Goal: Transaction & Acquisition: Obtain resource

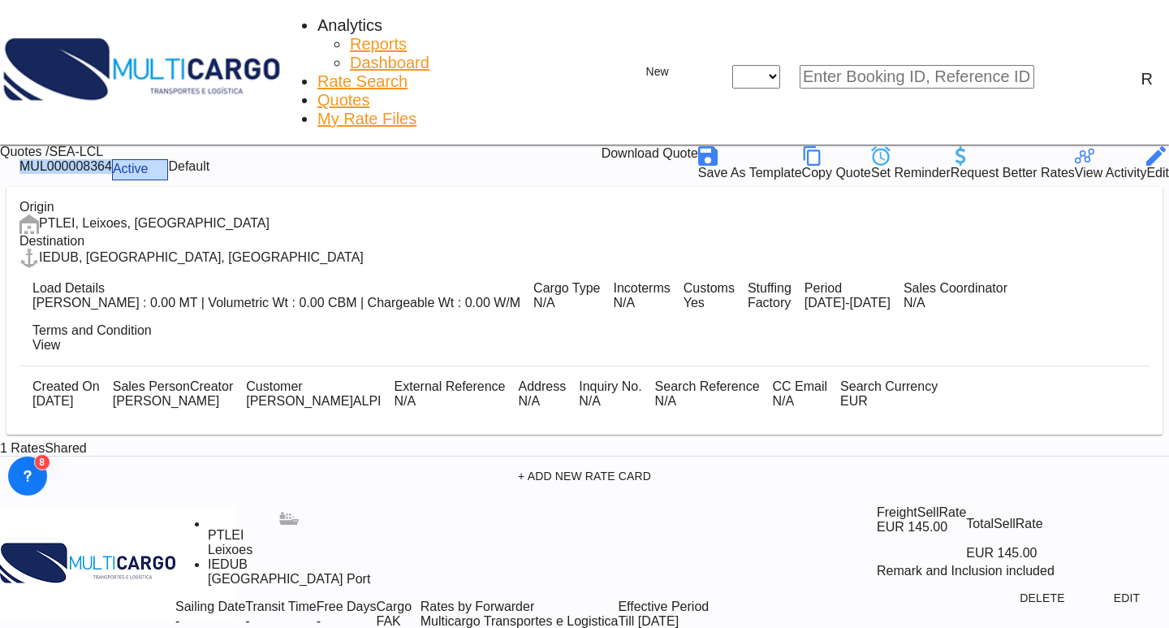
click at [350, 91] on span "Quotes" at bounding box center [343, 100] width 52 height 18
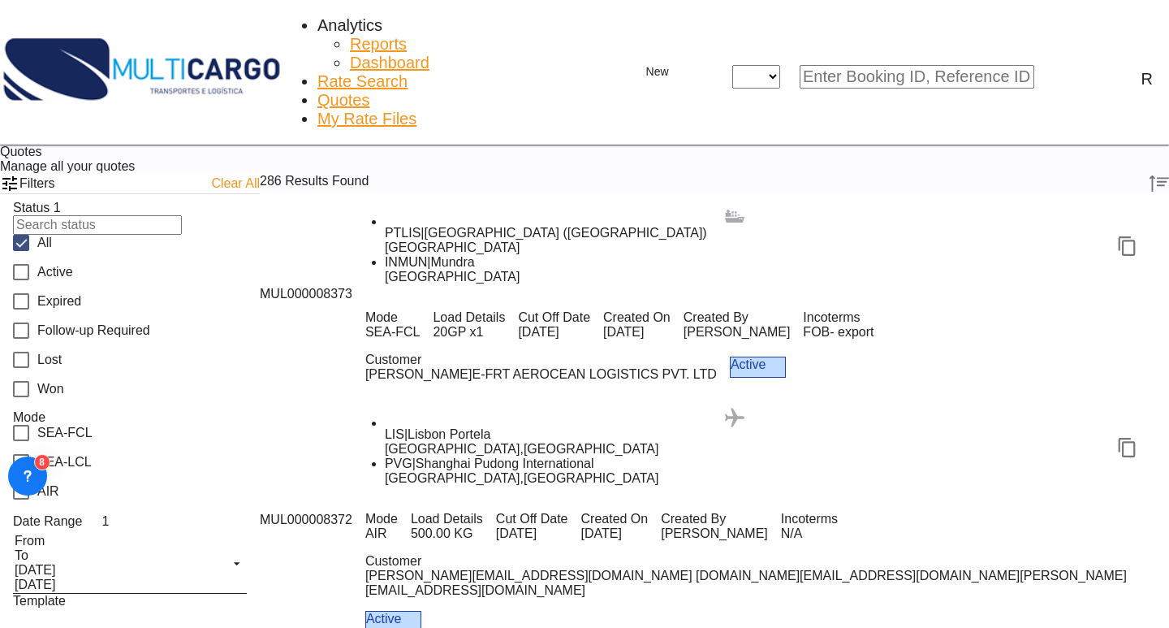
click at [317, 72] on span "Rate Search" at bounding box center [362, 81] width 90 height 18
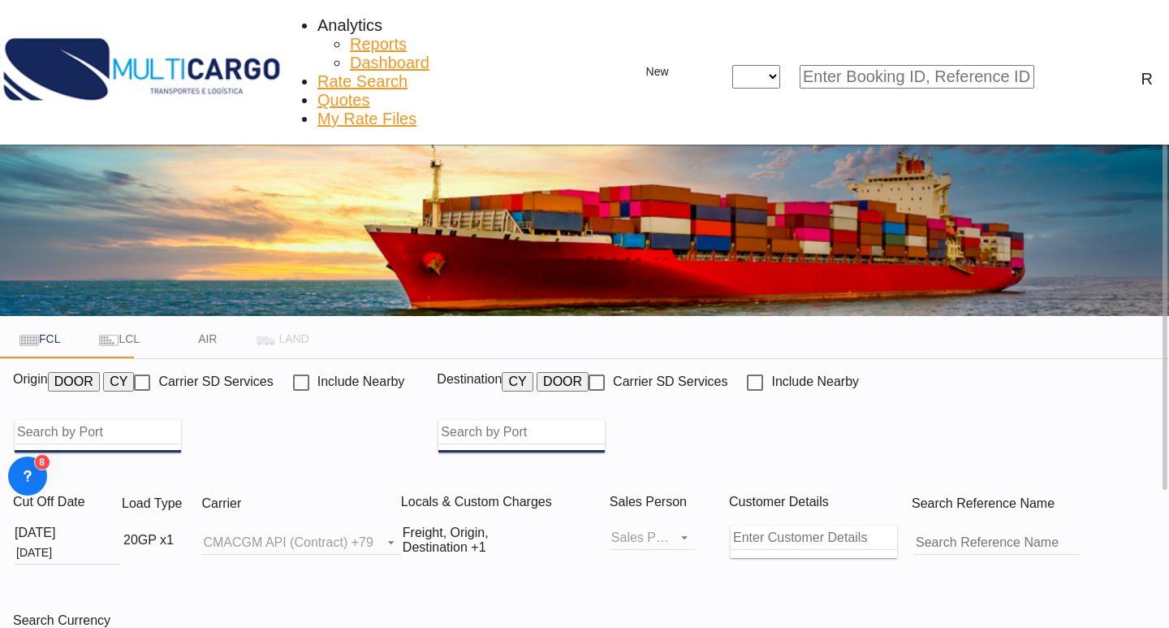
type input "Leixoes, PTLEI"
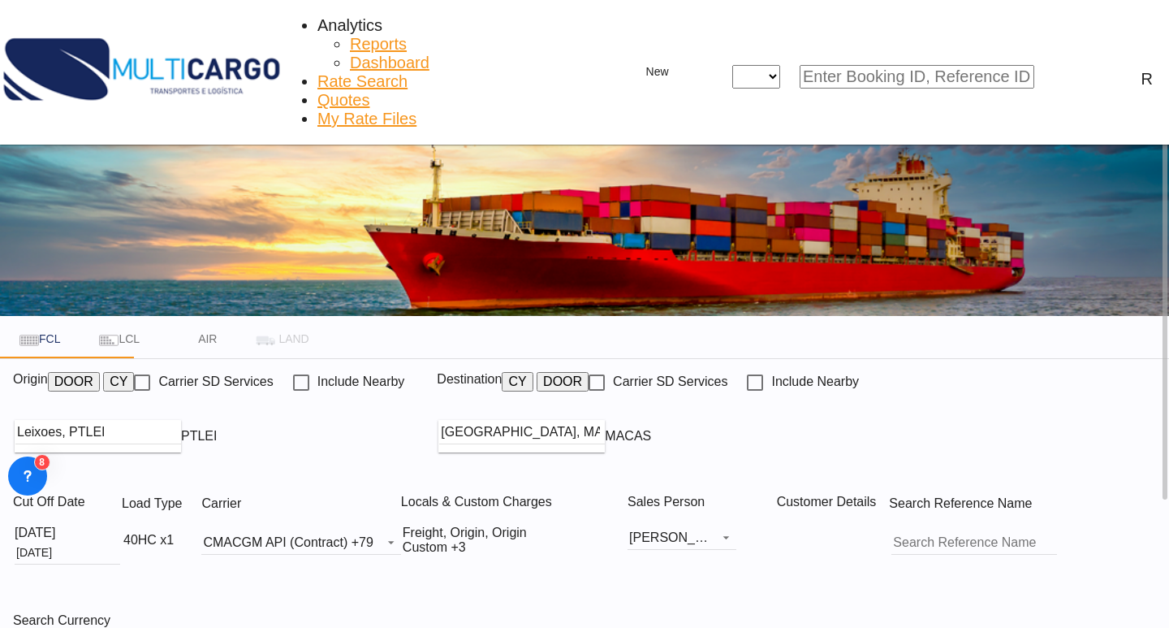
click at [193, 530] on md-icon "icon-chevron-down" at bounding box center [183, 539] width 19 height 19
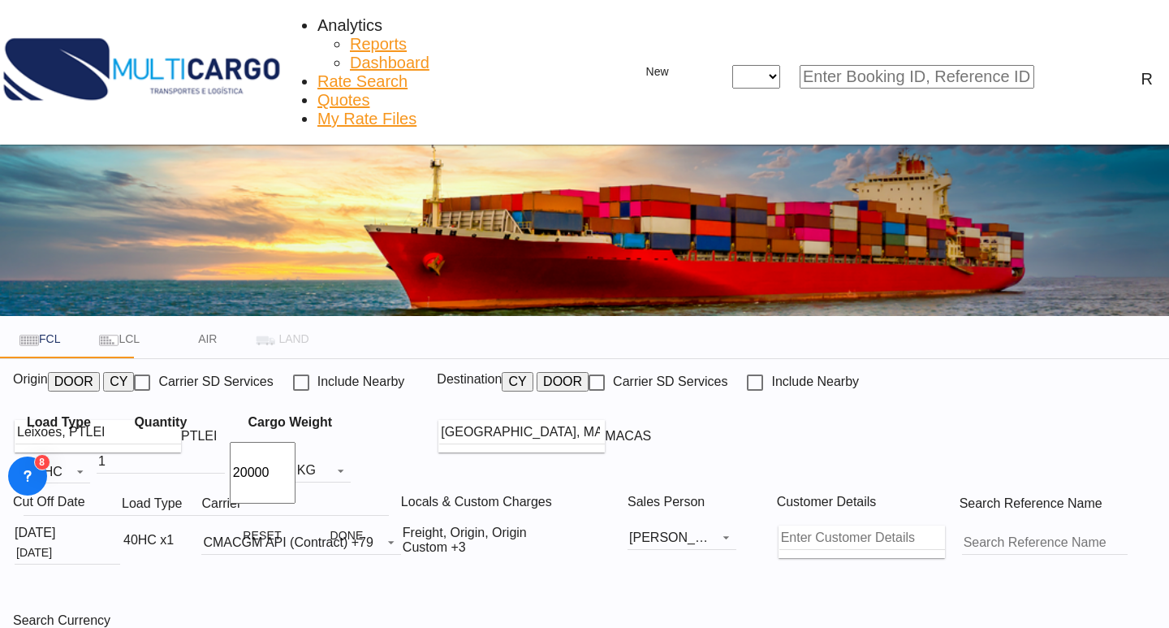
click at [358, 473] on md-icon "icon-plus-circle-outline" at bounding box center [363, 482] width 19 height 19
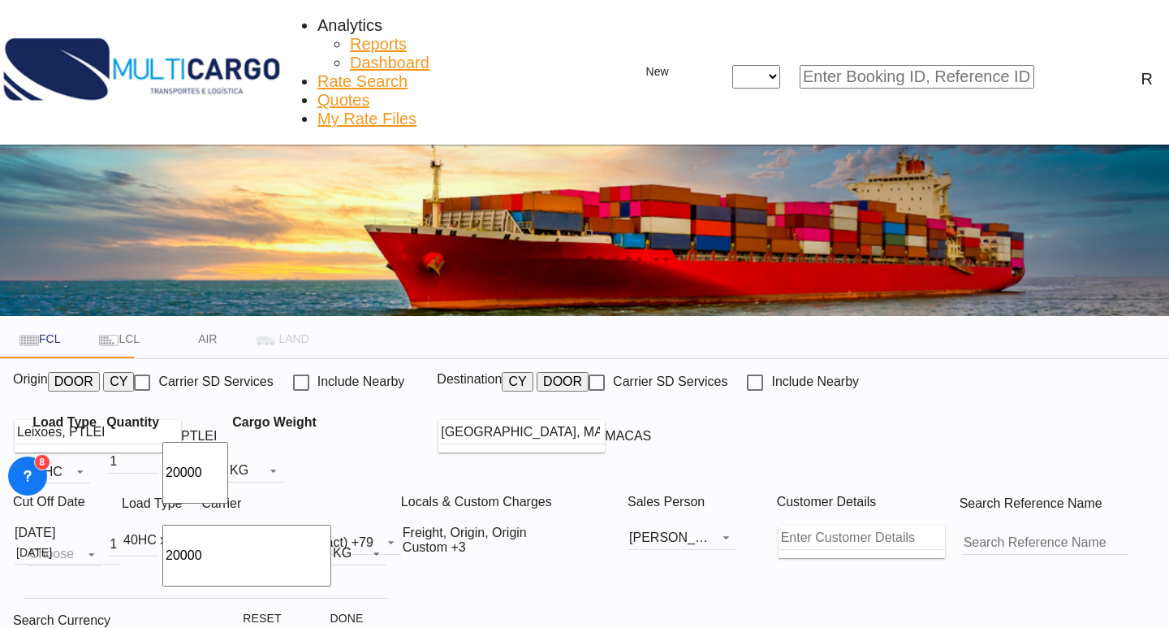
click at [390, 536] on md-icon "icon-minus-circle-outline" at bounding box center [399, 545] width 19 height 19
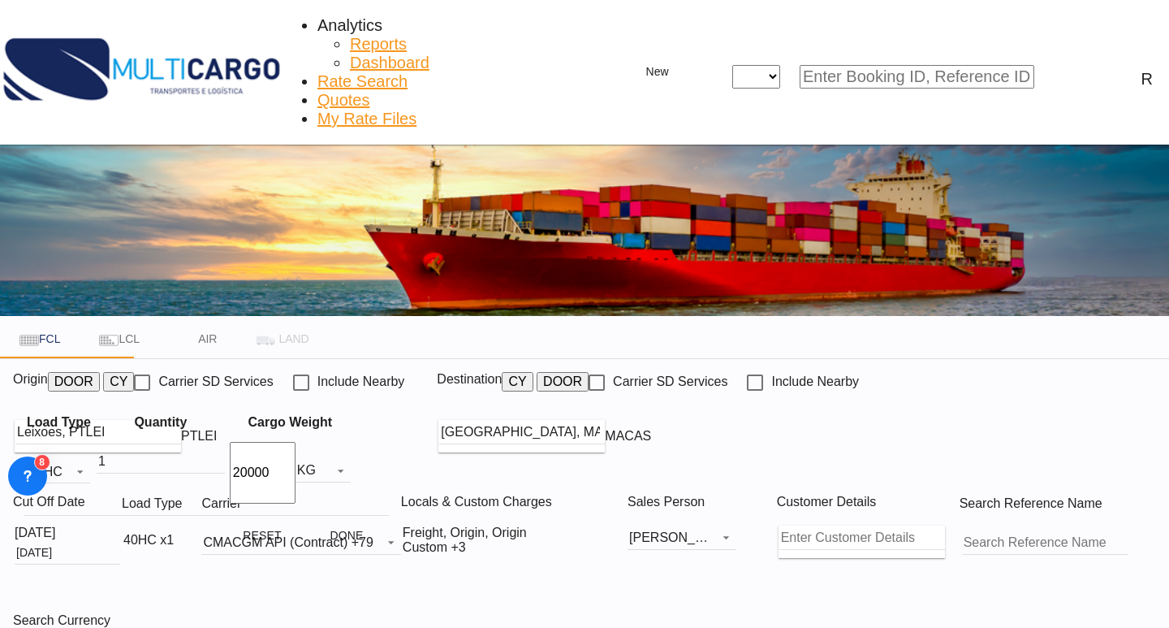
click at [535, 496] on div "Load Type Quantity Cargo Weight 40HC 20GP 40GP 40HC 45HC 20RE 40RE 40HR 20OT 40…" at bounding box center [584, 314] width 1169 height 628
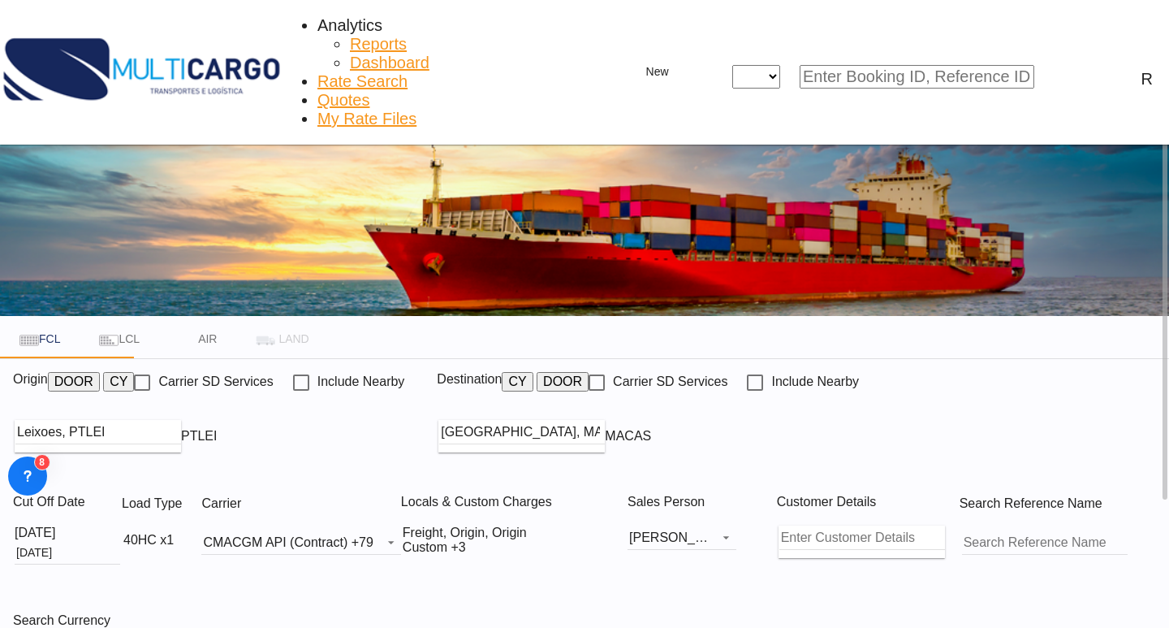
scroll to position [153, 0]
click at [637, 420] on input "[GEOGRAPHIC_DATA], MACAS" at bounding box center [555, 432] width 166 height 24
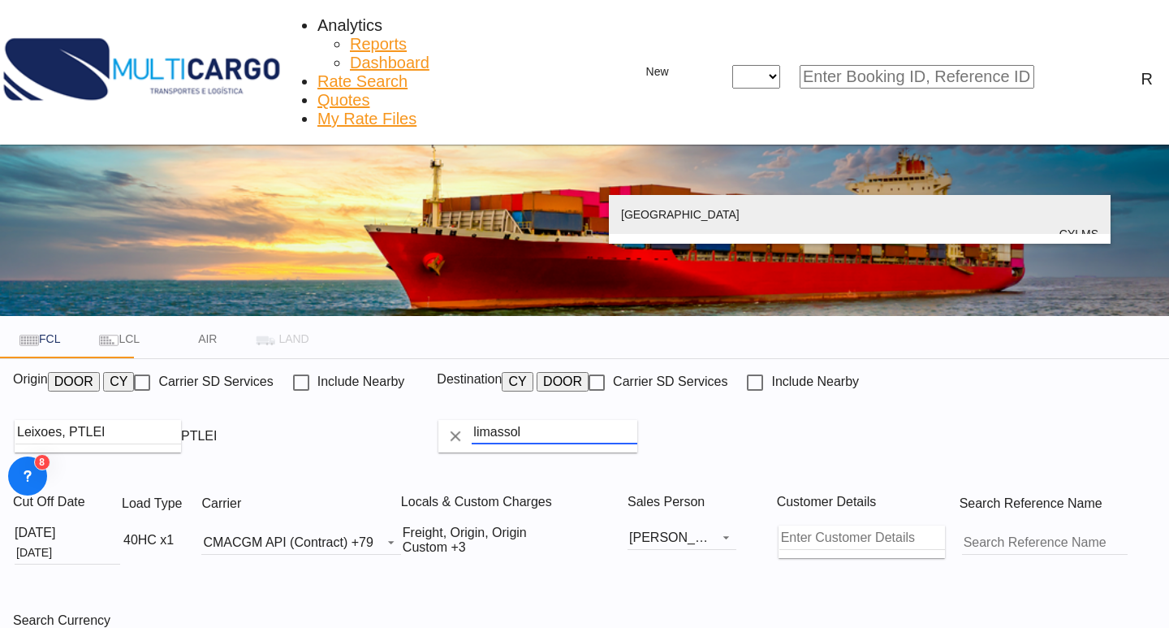
click at [694, 214] on div "[GEOGRAPHIC_DATA] [GEOGRAPHIC_DATA] CYLMS" at bounding box center [859, 234] width 477 height 78
type input "Limassol, CYLMS"
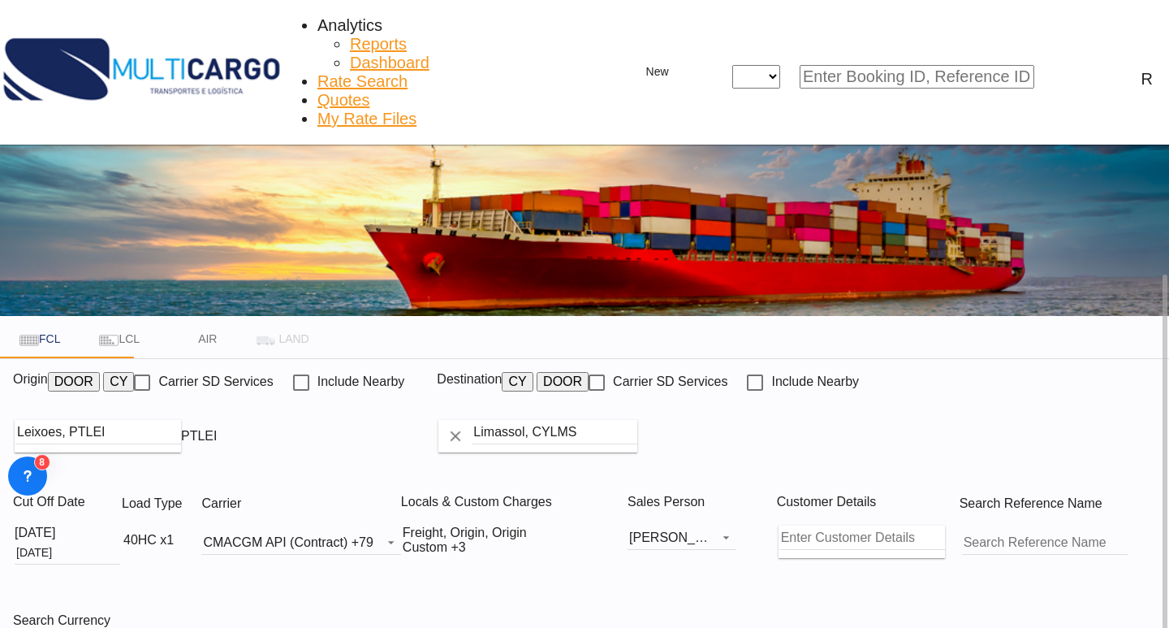
click at [822, 482] on div "Cut Off Date [DATE] [DATE] Load Type 40HC x1 Carrier CMACGM API (Contract) +79 …" at bounding box center [584, 592] width 1169 height 221
click at [123, 540] on div at bounding box center [123, 540] width 0 height 0
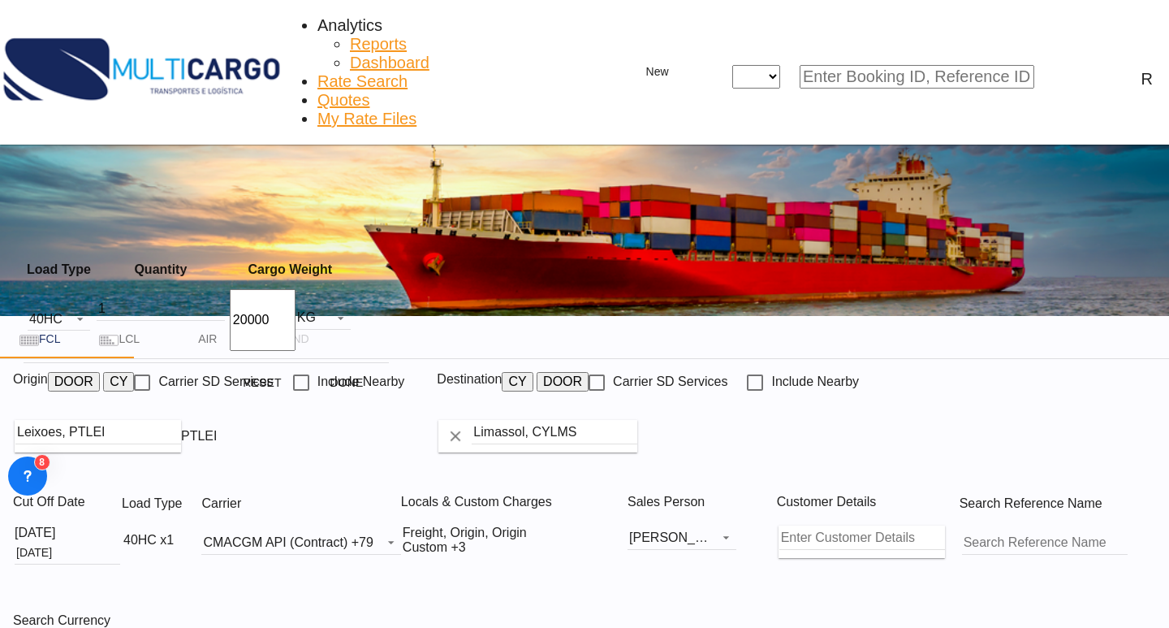
click at [354, 320] on md-icon "icon-plus-circle-outline" at bounding box center [363, 329] width 19 height 19
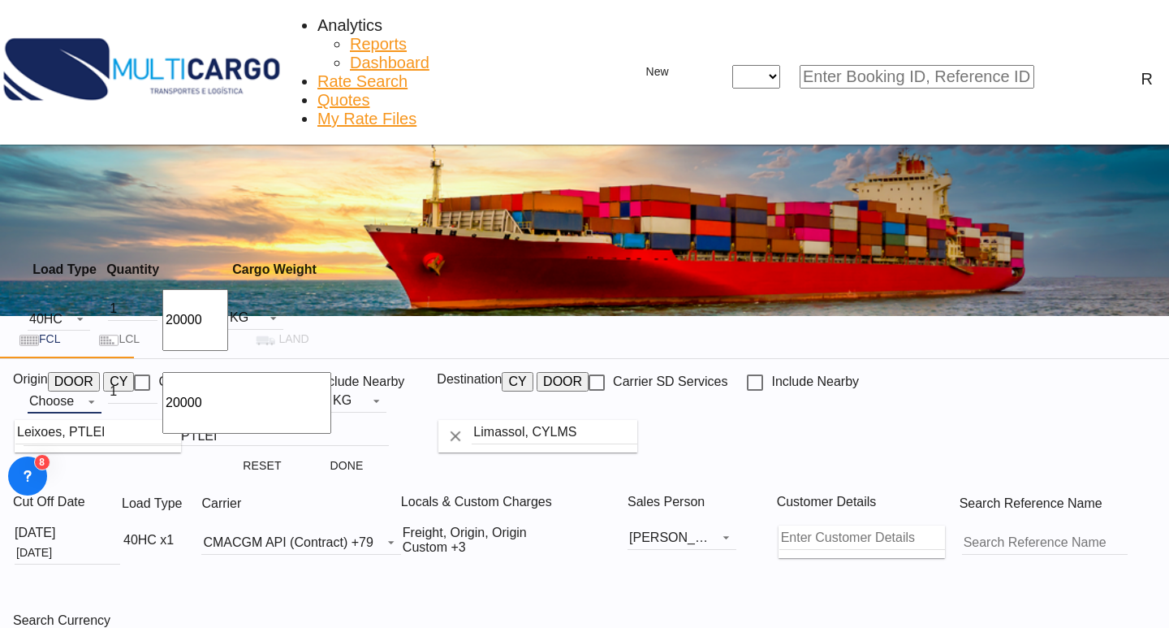
click at [97, 389] on md-select "Choose 20GP 40GP 40HC 45HC 20RE 40RE 40HR 20OT 40OT 20FR 40FR 40NR 20NR 45S 20T…" at bounding box center [65, 401] width 74 height 24
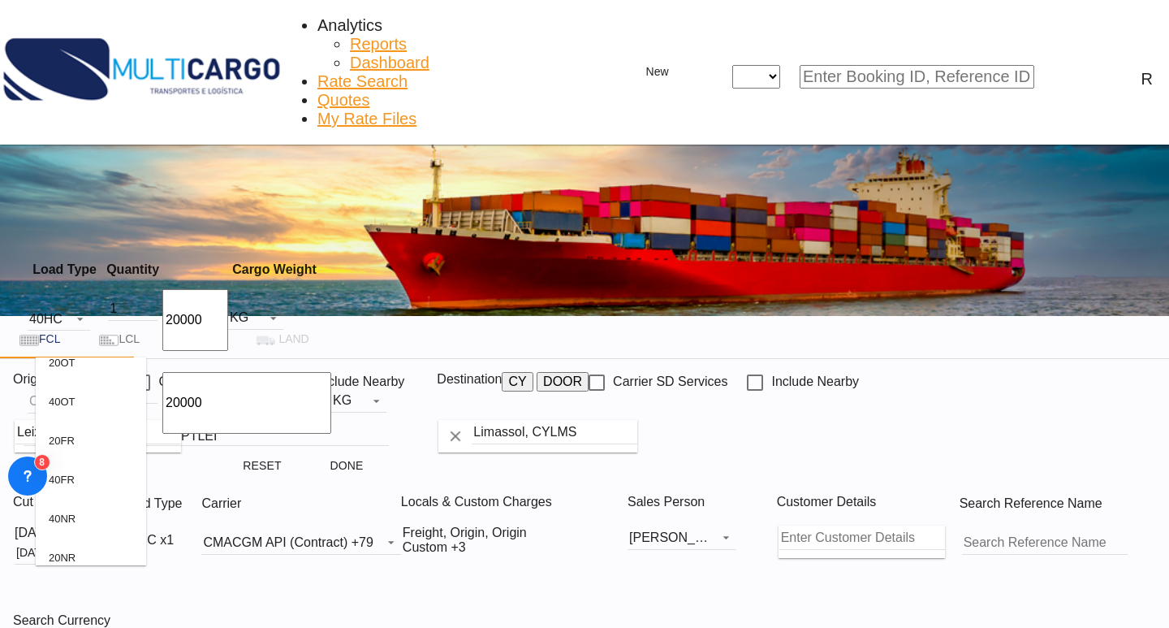
scroll to position [328, 0]
click at [94, 406] on md-option "20FR" at bounding box center [91, 399] width 110 height 39
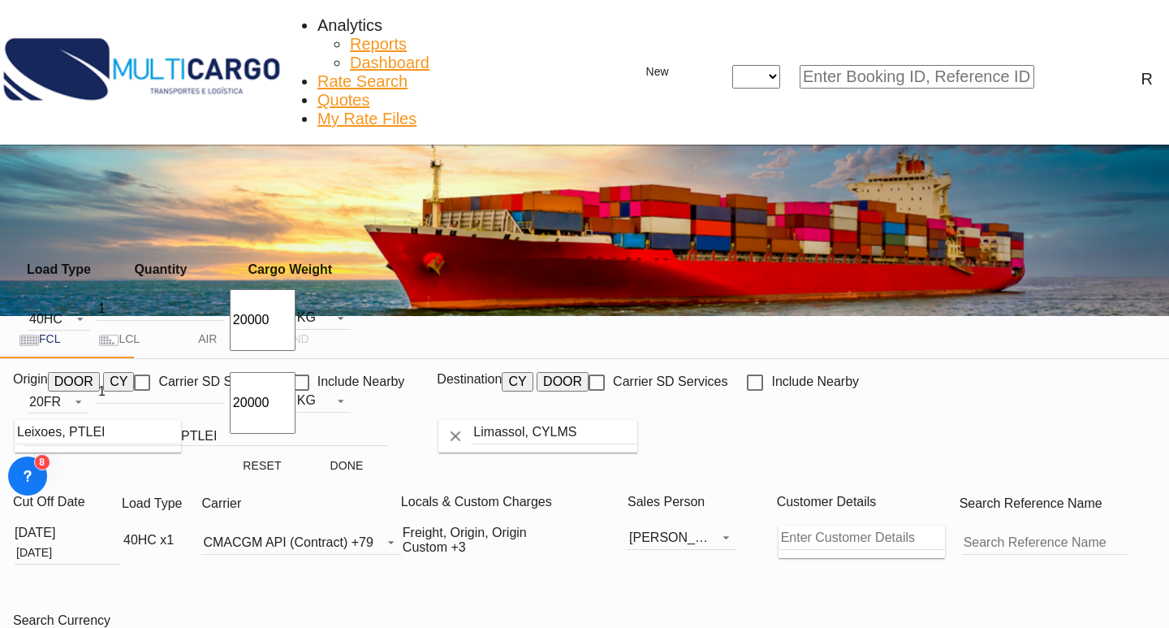
click at [240, 381] on input "19999" at bounding box center [263, 403] width 66 height 62
click at [240, 381] on input "19998" at bounding box center [263, 403] width 66 height 62
click at [240, 381] on input "19996" at bounding box center [263, 403] width 66 height 62
drag, startPoint x: 222, startPoint y: 376, endPoint x: 157, endPoint y: 377, distance: 65.0
click at [157, 377] on tr "20FR 1 19996 KG KG" at bounding box center [206, 402] width 362 height 81
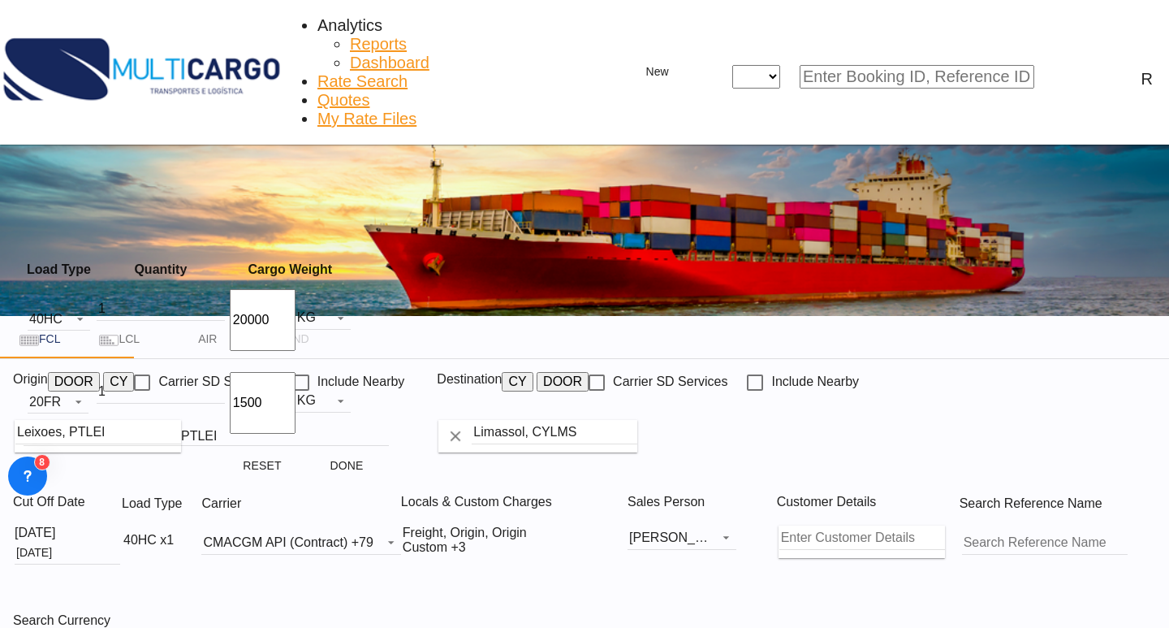
type input "15000"
click at [369, 451] on button "Done" at bounding box center [346, 465] width 71 height 29
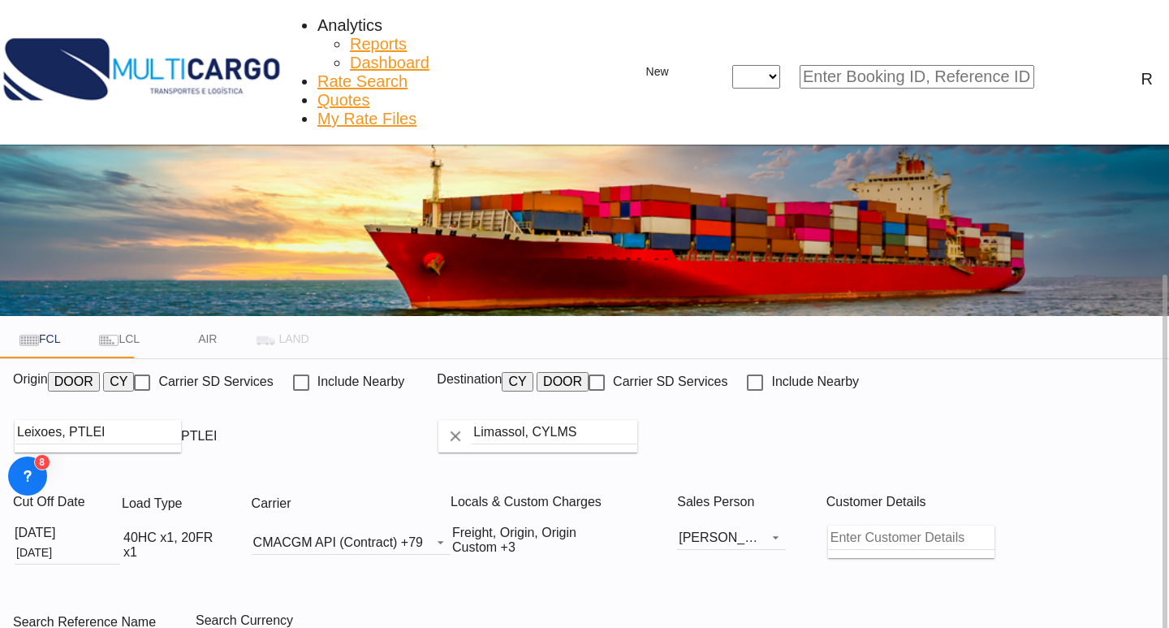
type input "PTLEI to CYLMS / [DATE]"
